Goal: Information Seeking & Learning: Learn about a topic

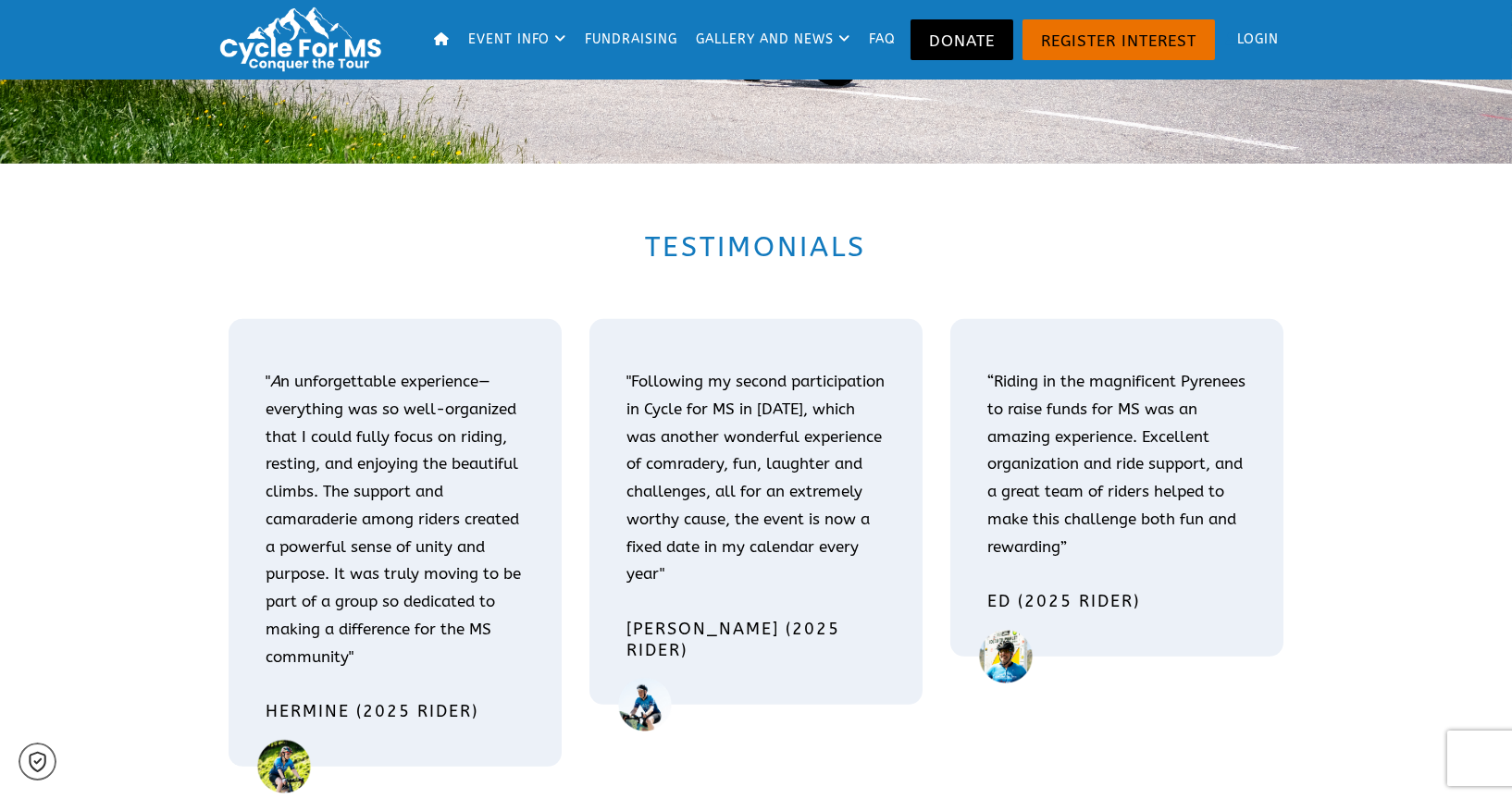
scroll to position [2877, 0]
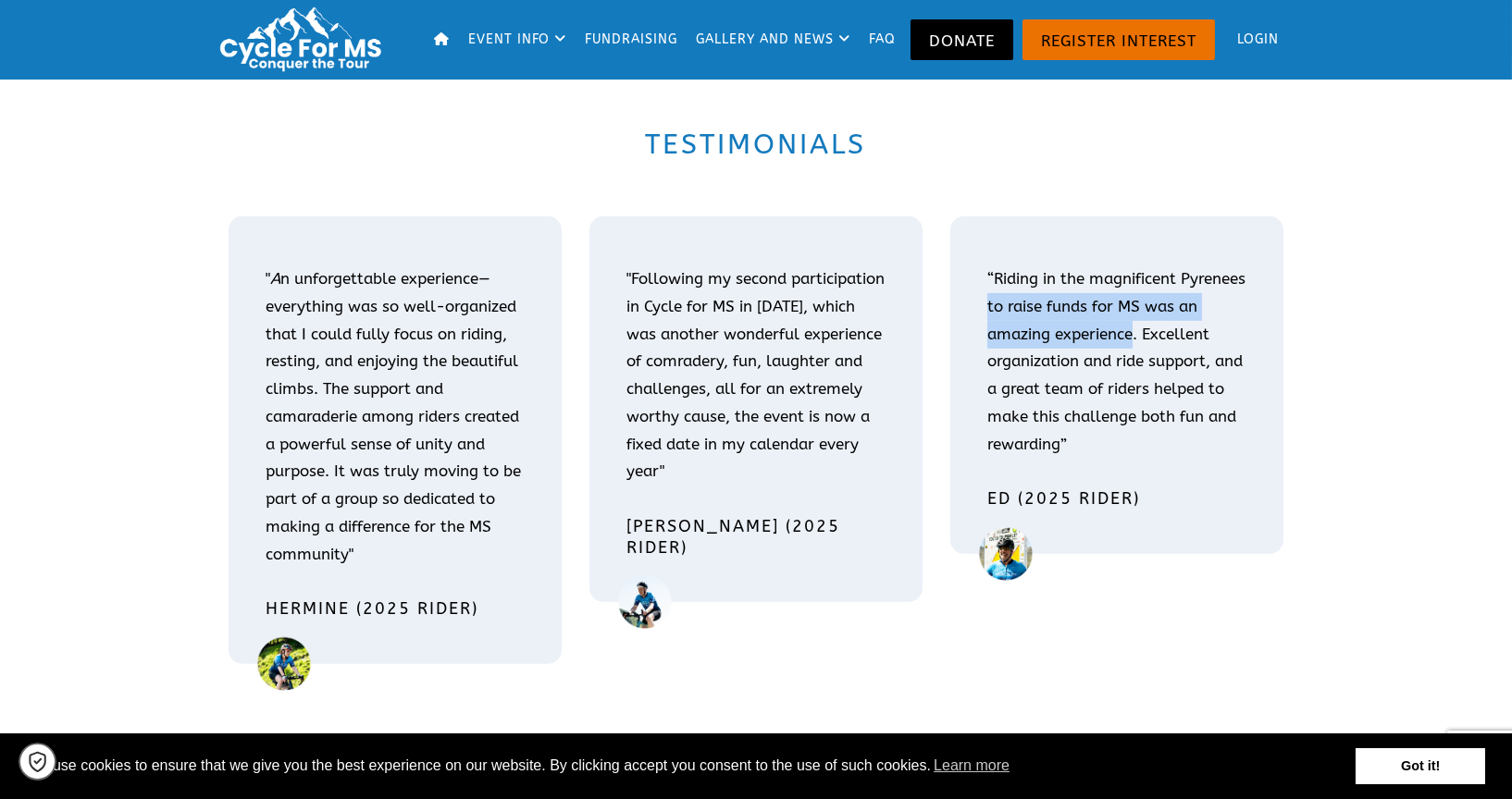
drag, startPoint x: 1158, startPoint y: 334, endPoint x: 1056, endPoint y: 298, distance: 108.2
click at [1056, 298] on span "“Riding in the magnificent Pyrenees to raise funds for MS was an amazing experi…" at bounding box center [1116, 361] width 258 height 184
copy span "to raise funds for MS was an amazing experience"
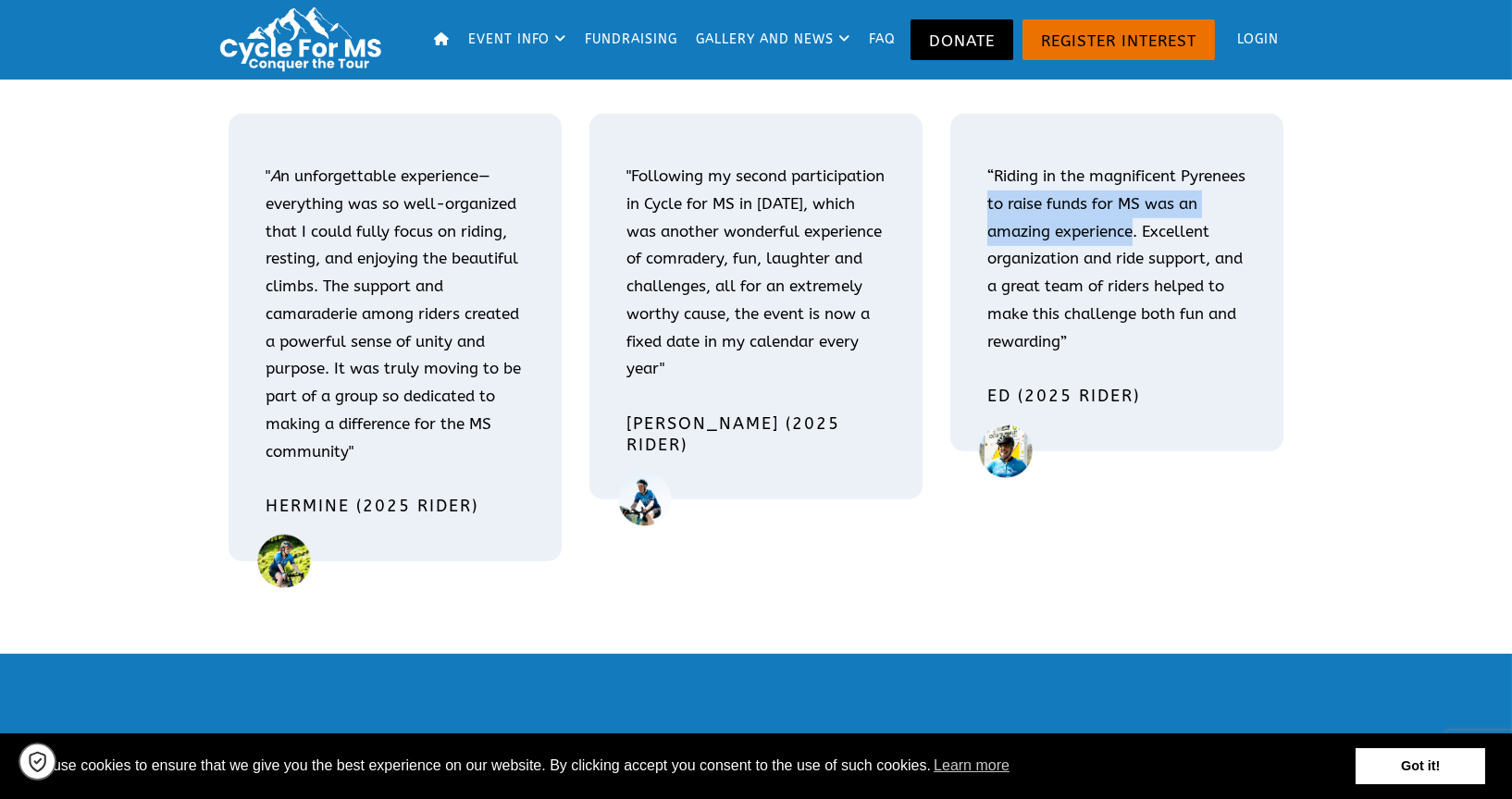
scroll to position [2671, 0]
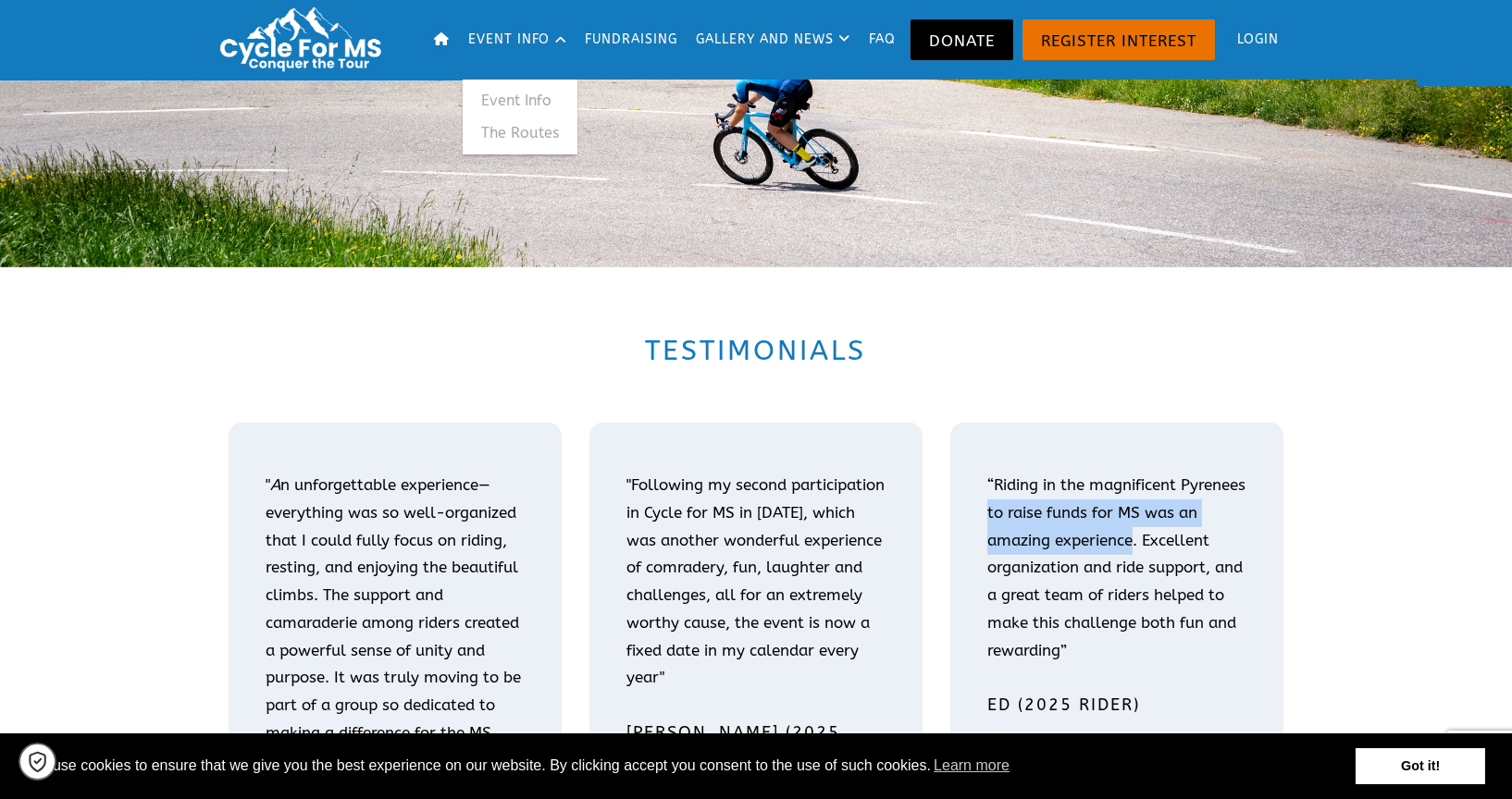
click at [527, 96] on link "Event Info" at bounding box center [520, 101] width 115 height 33
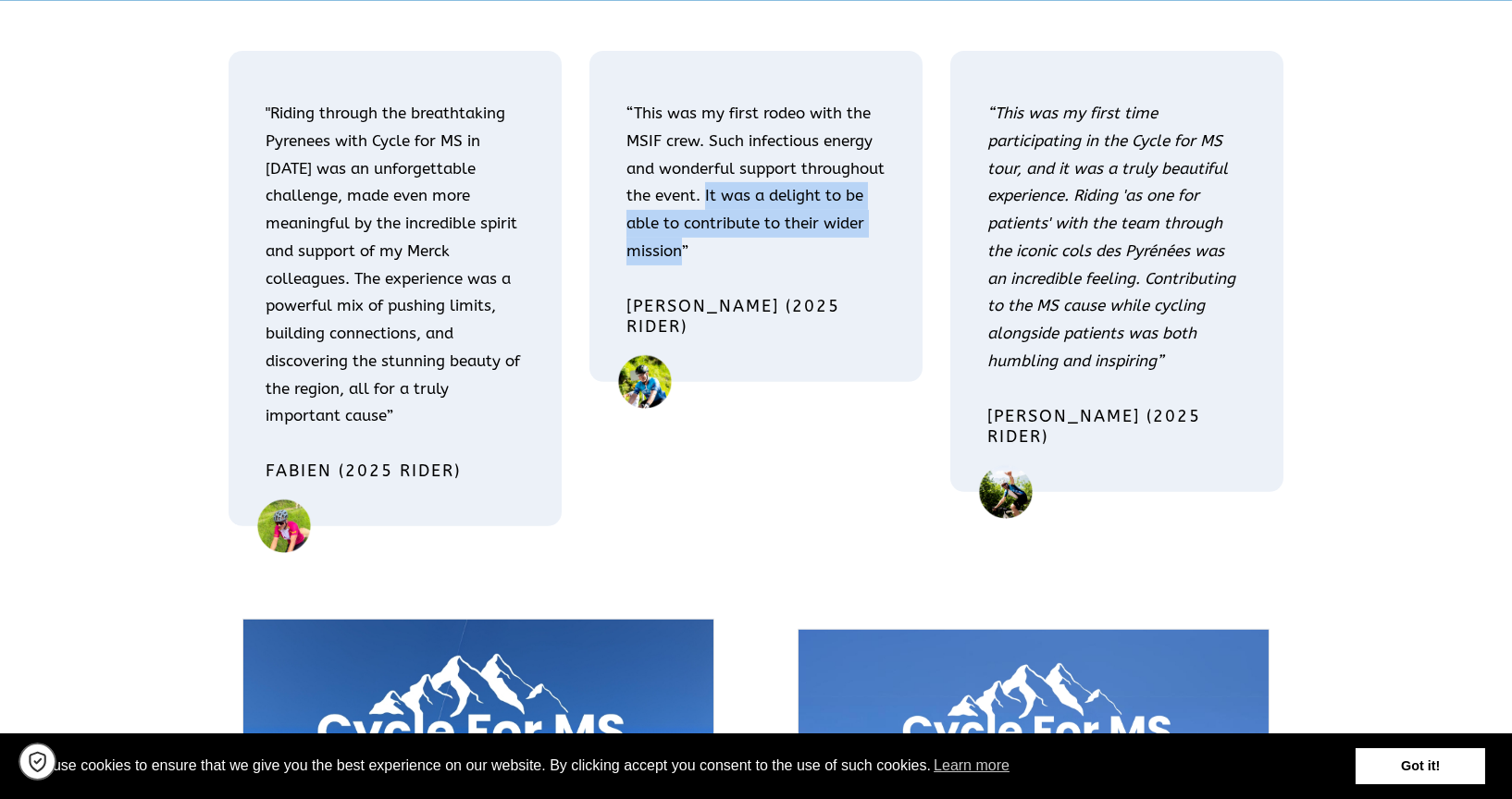
drag, startPoint x: 766, startPoint y: 252, endPoint x: 796, endPoint y: 195, distance: 64.4
click at [796, 195] on p "“This was my first rodeo with the MSIF crew. Such infectious energy and wonderf…" at bounding box center [756, 182] width 259 height 166
copy p "It was a delight to be able to contribute to their wider mission"
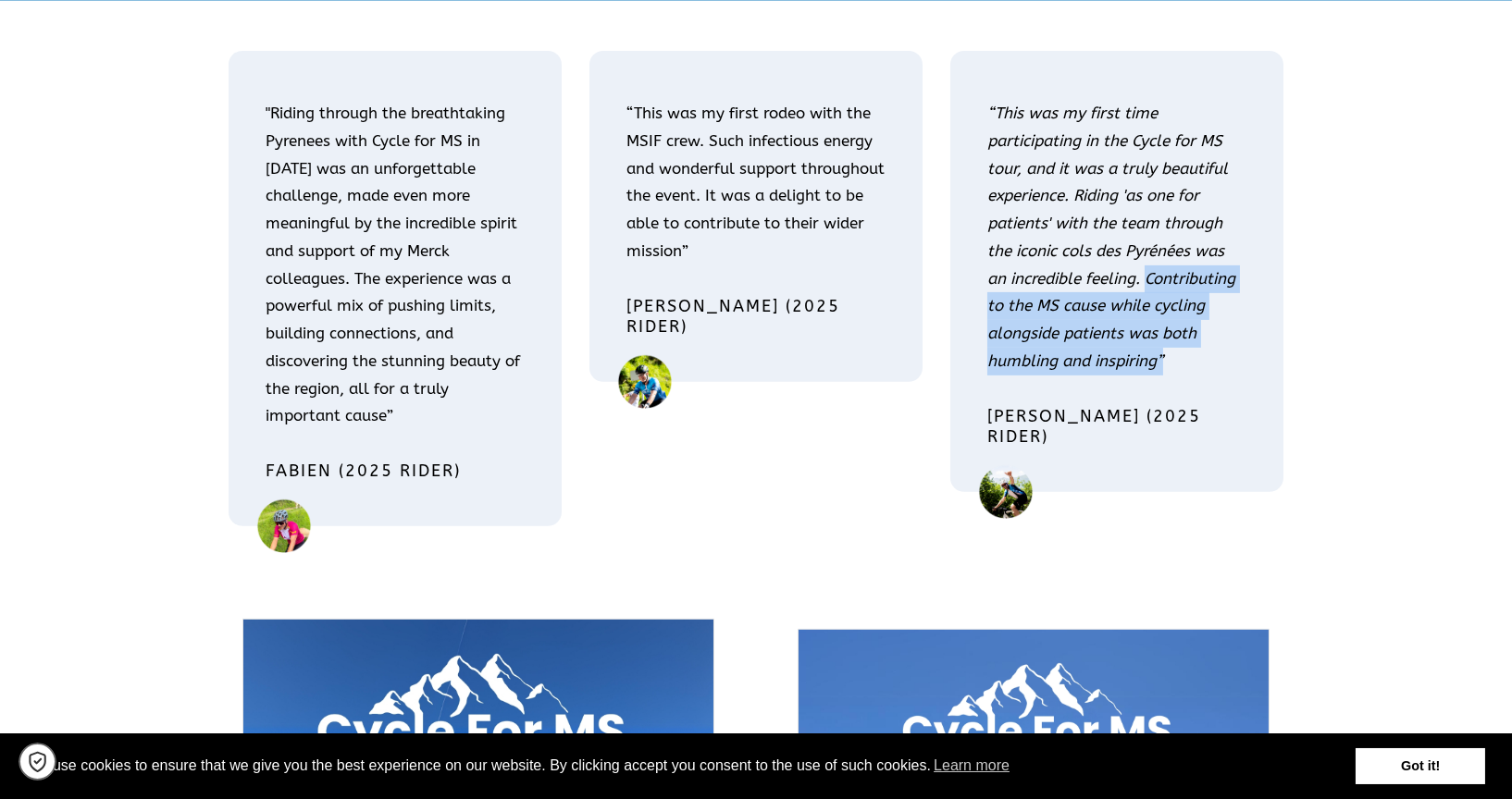
drag, startPoint x: 1148, startPoint y: 276, endPoint x: 1173, endPoint y: 350, distance: 78.1
click at [1173, 350] on p "“This was my first time participating in the Cycle for MS tour, and it was a tr…" at bounding box center [1117, 238] width 259 height 276
copy em "Contributing to the MS cause while cycling alongside patients was both humbling…"
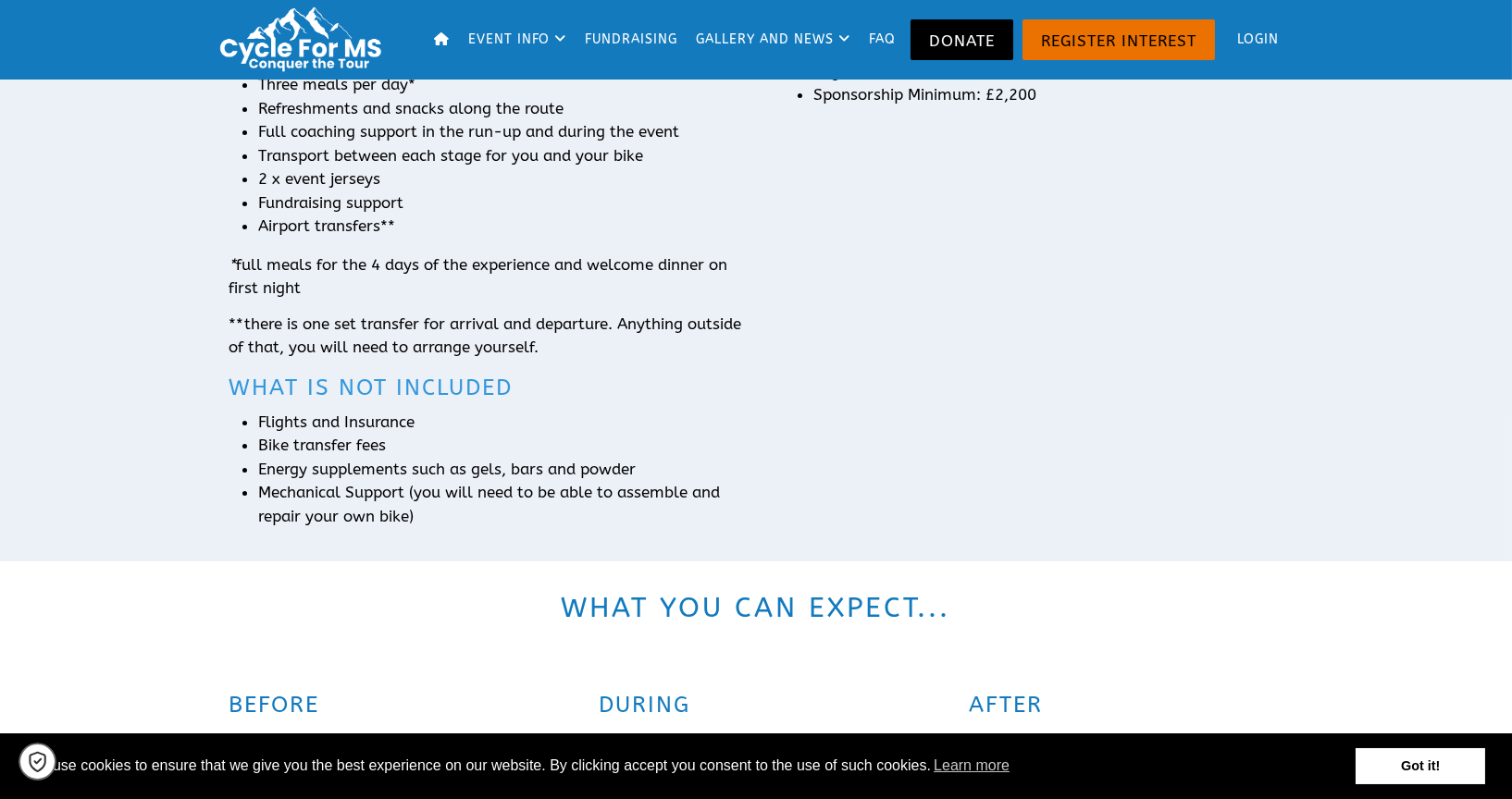
scroll to position [743, 0]
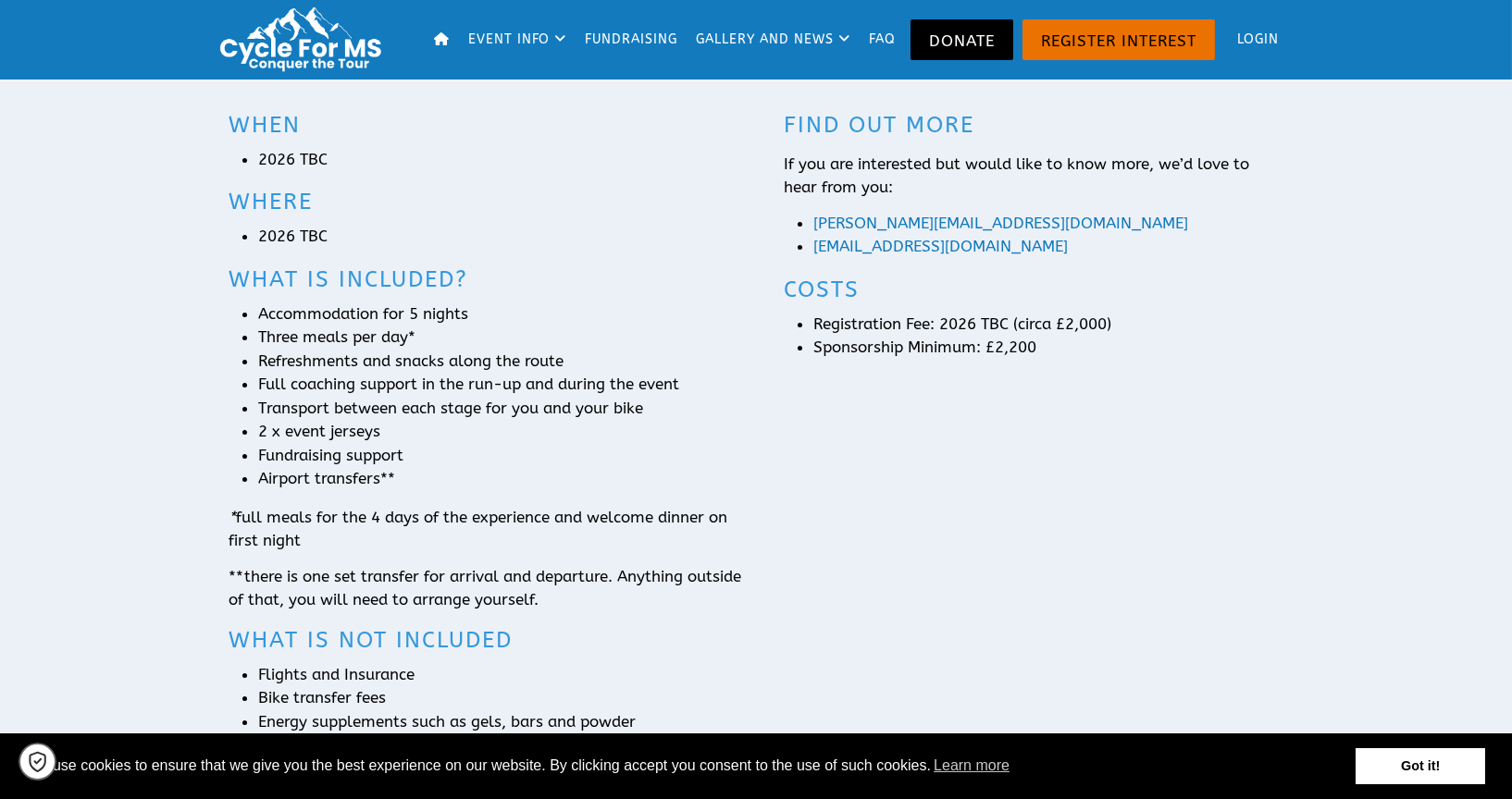
click at [641, 35] on link "Fundraising" at bounding box center [632, 40] width 105 height 80
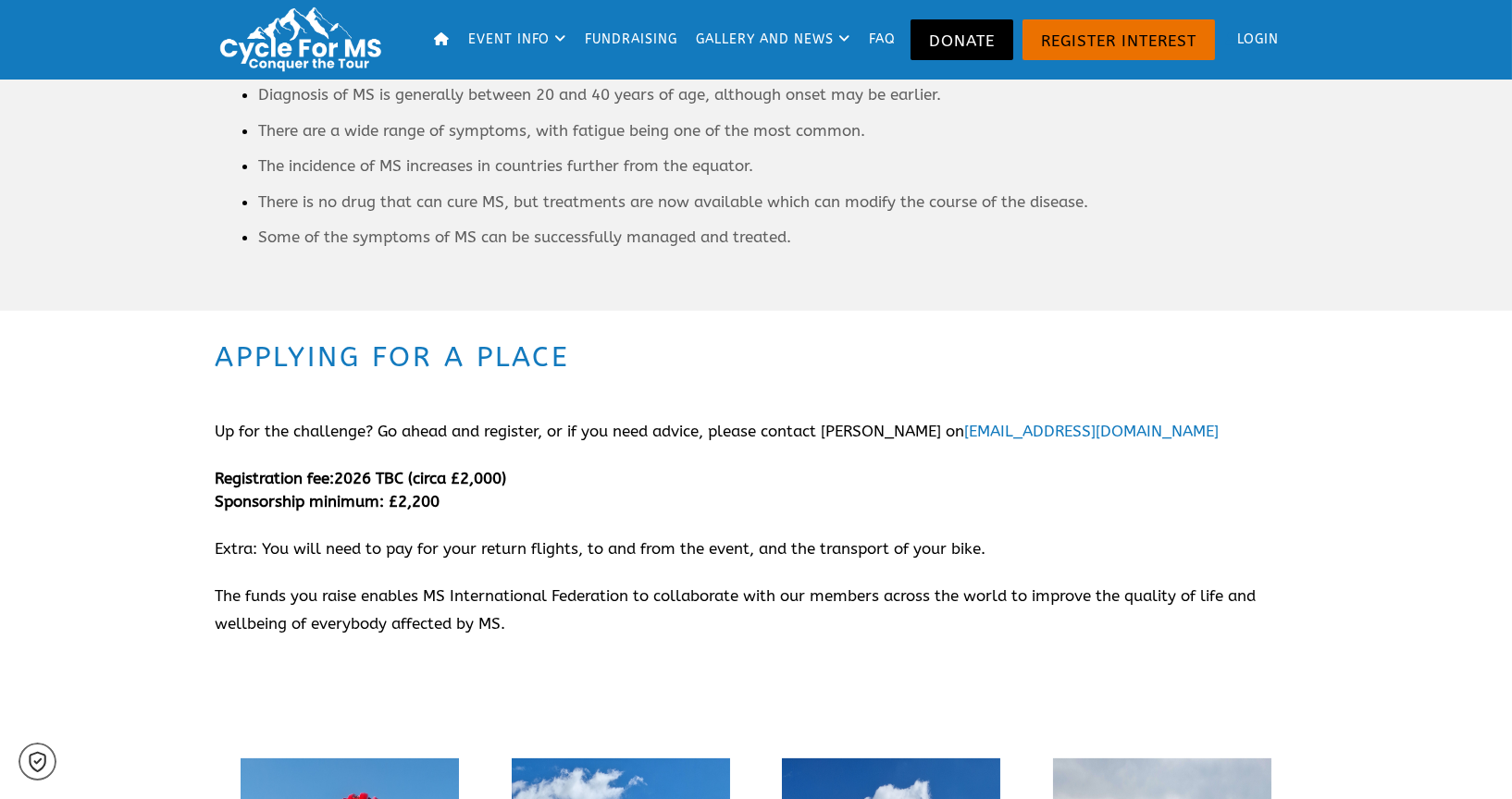
scroll to position [2055, 0]
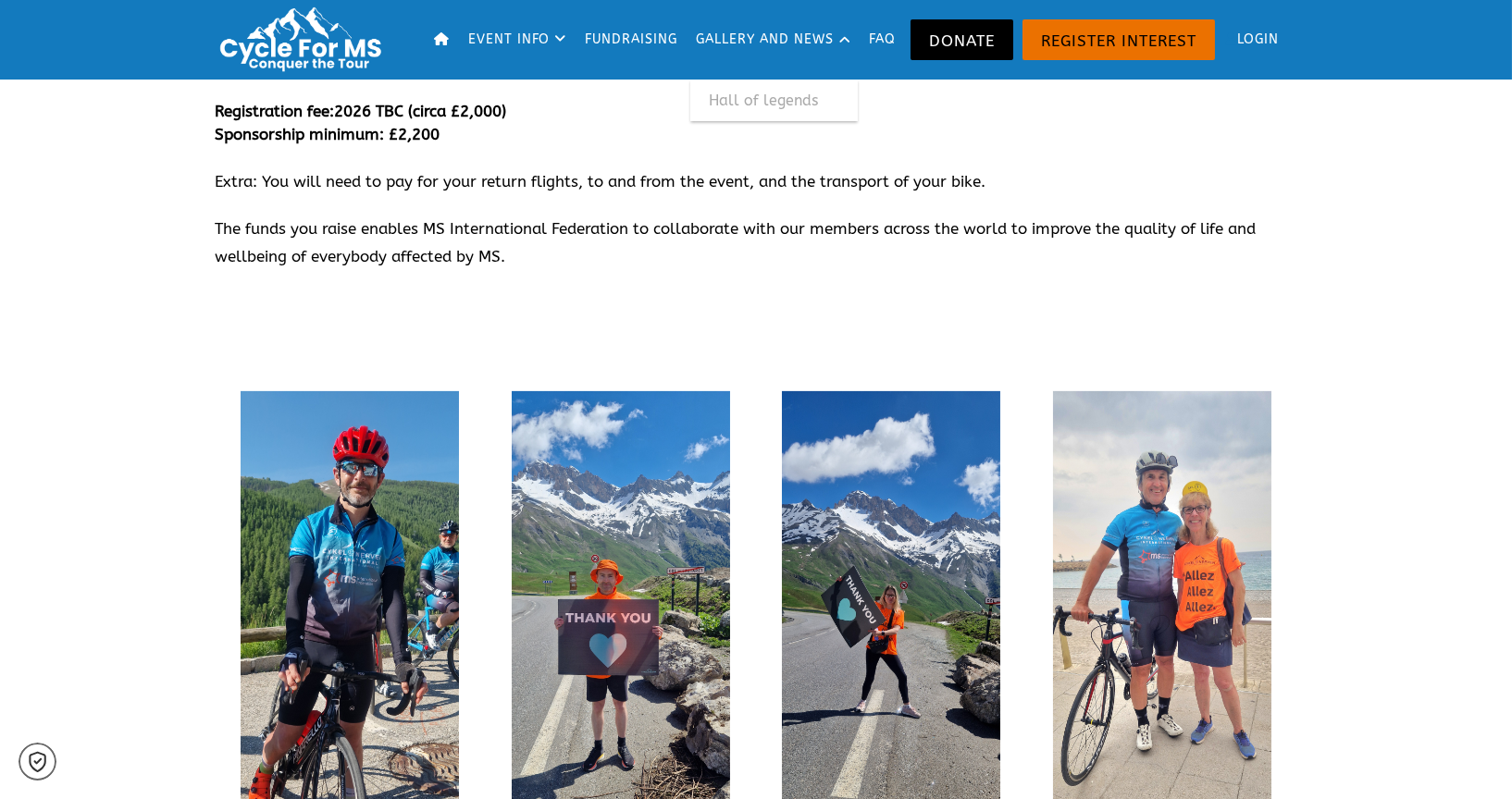
click at [746, 42] on link "Gallery and news" at bounding box center [774, 40] width 167 height 80
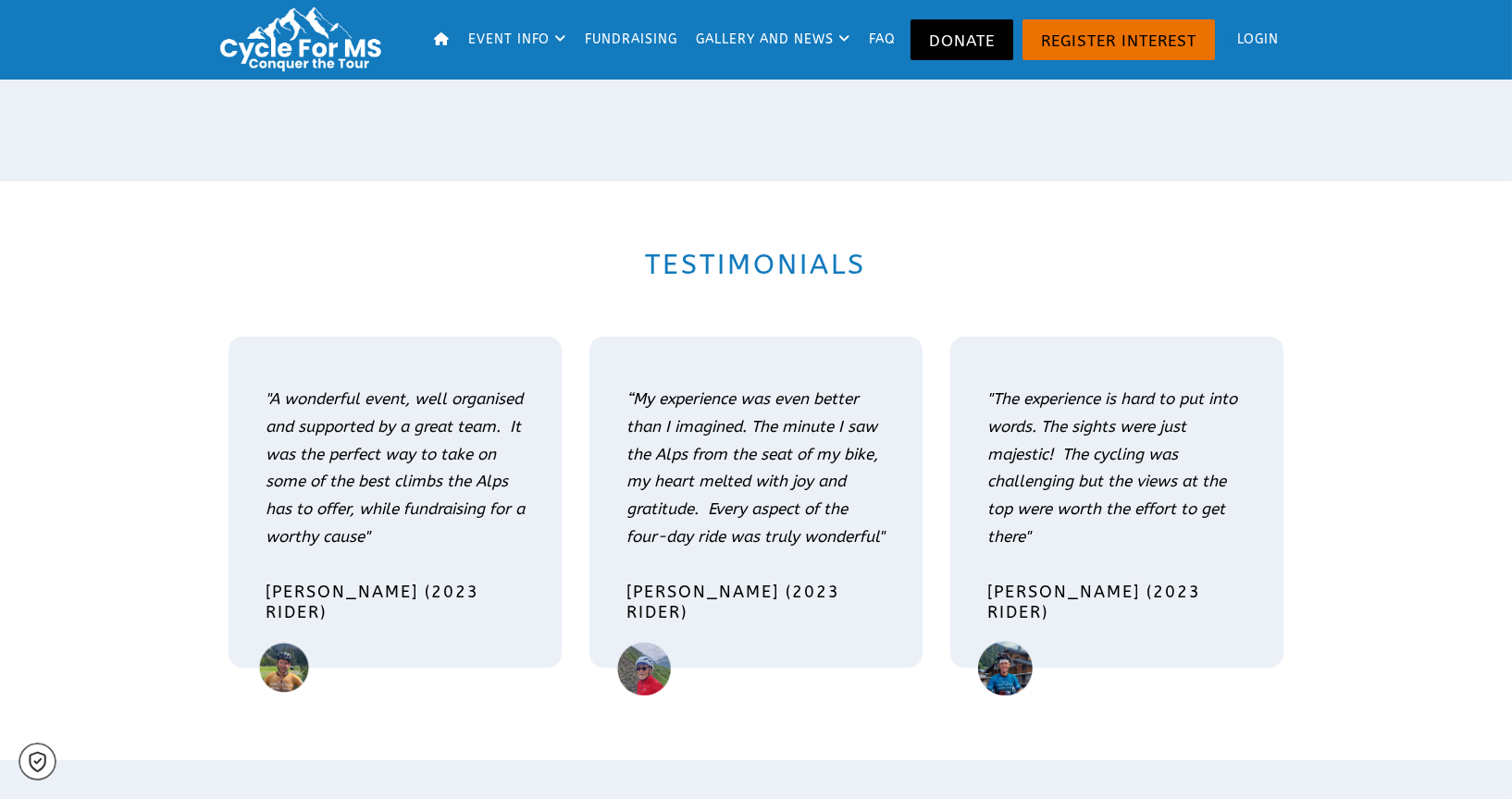
scroll to position [821, 0]
